Goal: Use online tool/utility: Utilize a website feature to perform a specific function

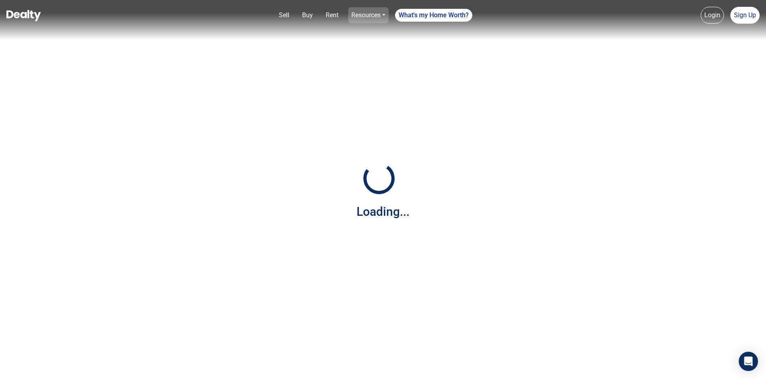
click at [373, 14] on link "Resources" at bounding box center [368, 15] width 40 height 16
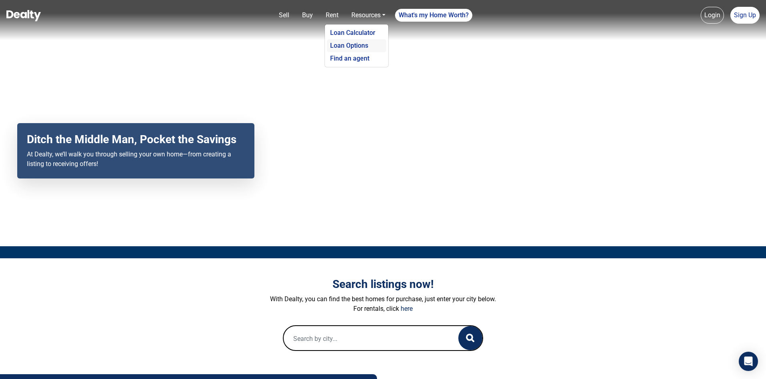
click at [357, 45] on link "Loan Options" at bounding box center [356, 45] width 59 height 13
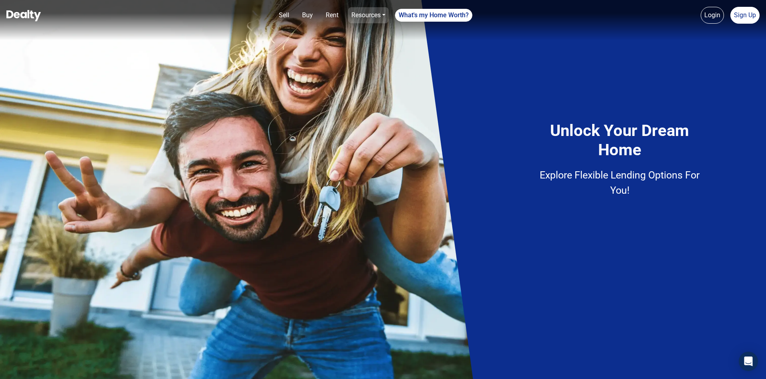
click at [364, 13] on link "Resources" at bounding box center [368, 15] width 40 height 16
click at [362, 32] on link "Loan Calculator" at bounding box center [356, 32] width 59 height 13
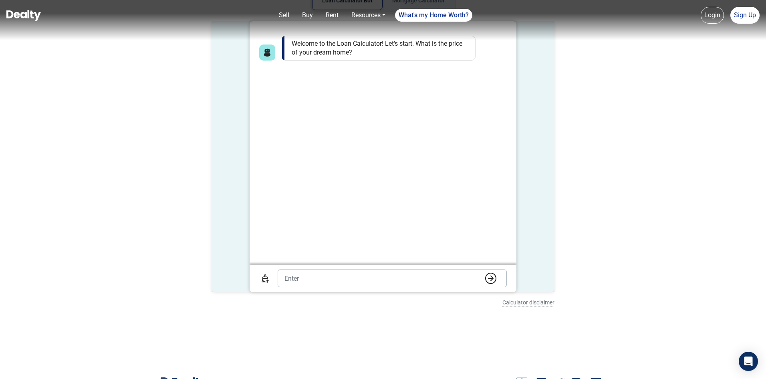
scroll to position [40, 0]
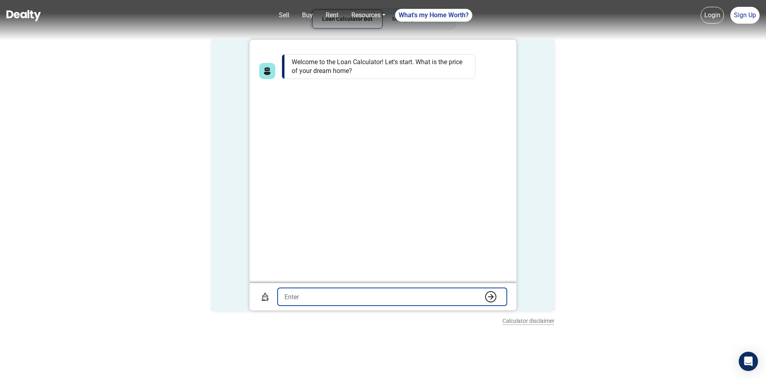
click at [305, 294] on input "text" at bounding box center [392, 297] width 229 height 18
type input "550000"
click at [483, 291] on button "submit" at bounding box center [491, 297] width 16 height 12
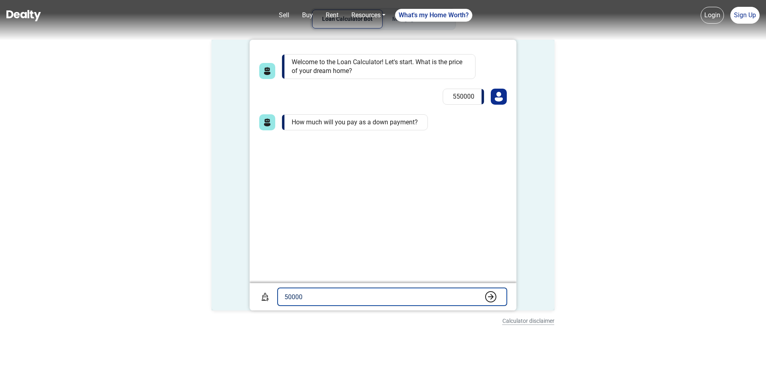
type input "50000"
click at [483, 291] on button "submit" at bounding box center [491, 297] width 16 height 12
type input "6.2%"
click at [483, 291] on button "submit" at bounding box center [491, 297] width 16 height 12
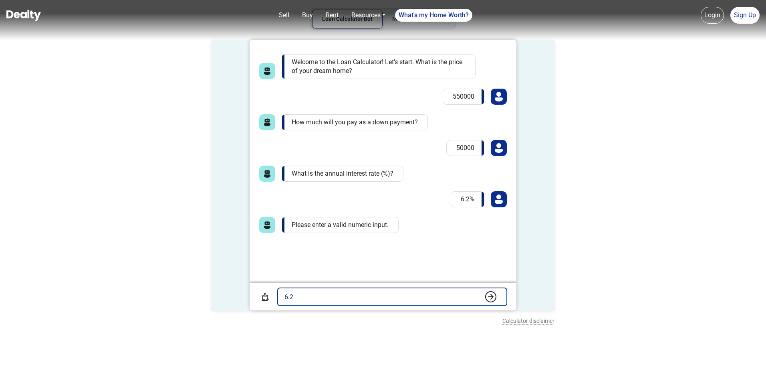
type input "6.2"
click at [483, 291] on button "submit" at bounding box center [491, 297] width 16 height 12
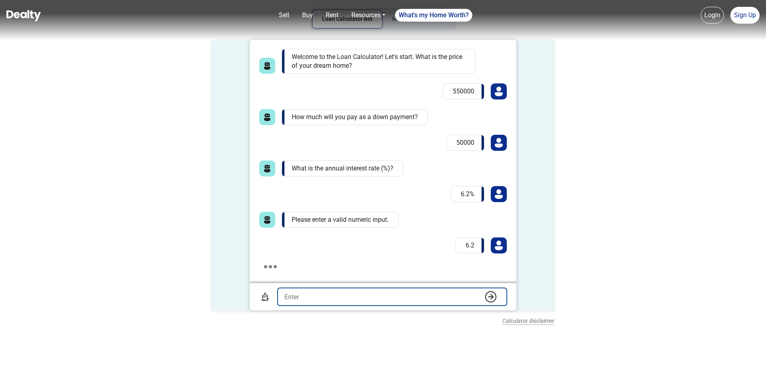
scroll to position [14, 0]
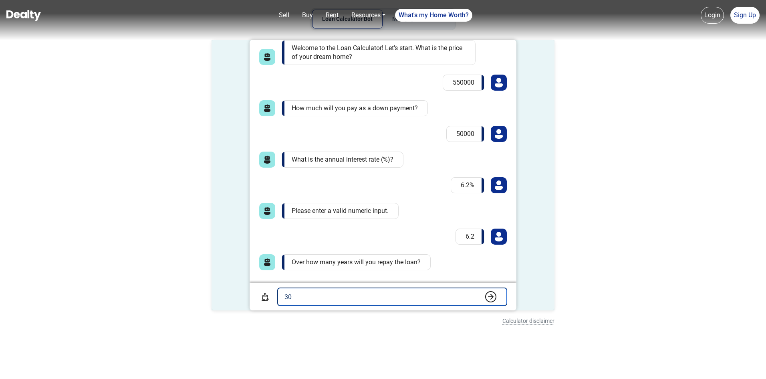
type input "30"
click at [483, 291] on button "submit" at bounding box center [491, 297] width 16 height 12
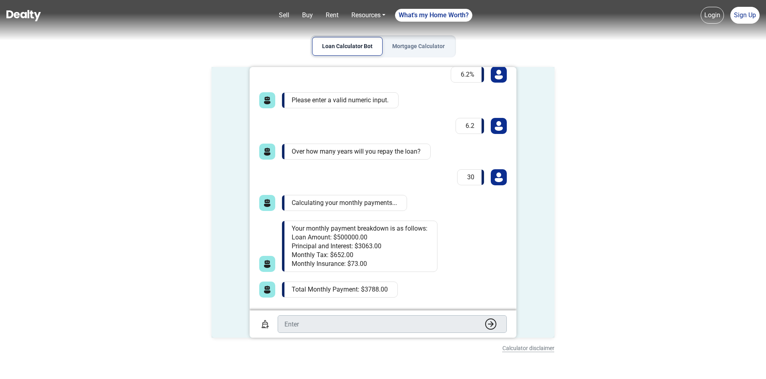
scroll to position [0, 0]
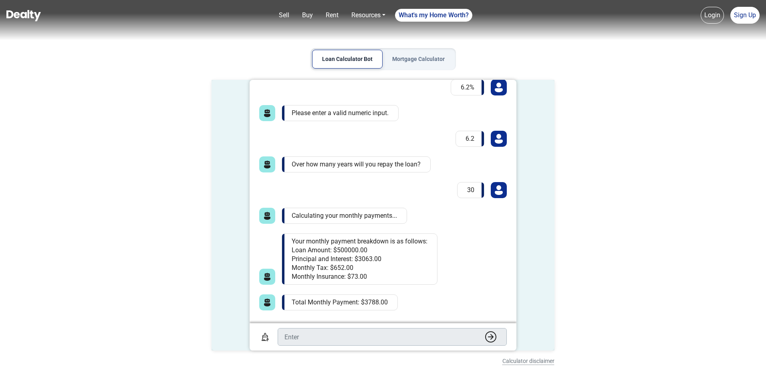
click at [37, 20] on img at bounding box center [23, 15] width 34 height 11
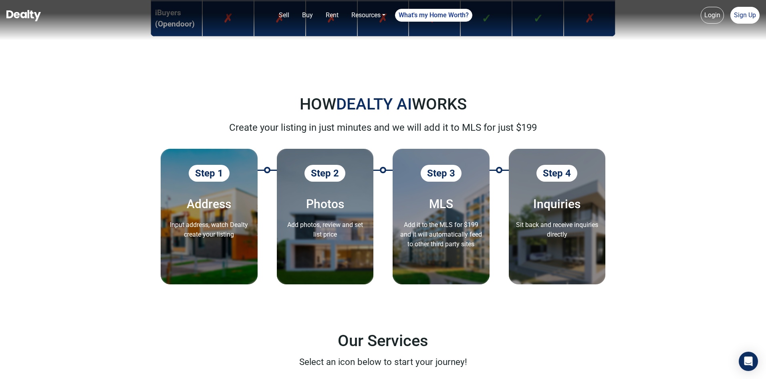
scroll to position [882, 0]
